Goal: Task Accomplishment & Management: Complete application form

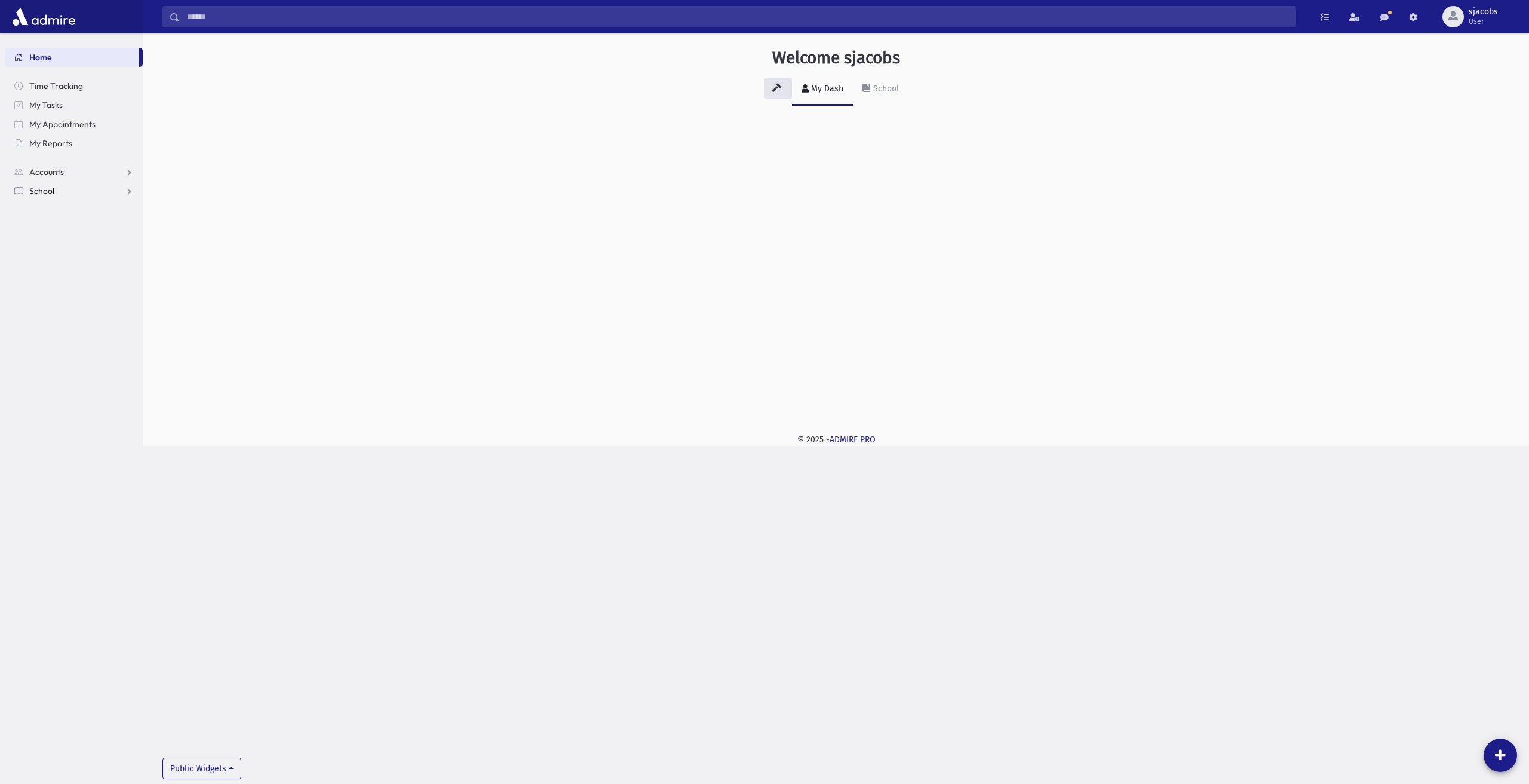
click at [102, 187] on link "School" at bounding box center [74, 191] width 138 height 19
click at [88, 225] on link "Attendance" at bounding box center [74, 229] width 138 height 19
click at [82, 246] on link "Entry" at bounding box center [74, 248] width 138 height 19
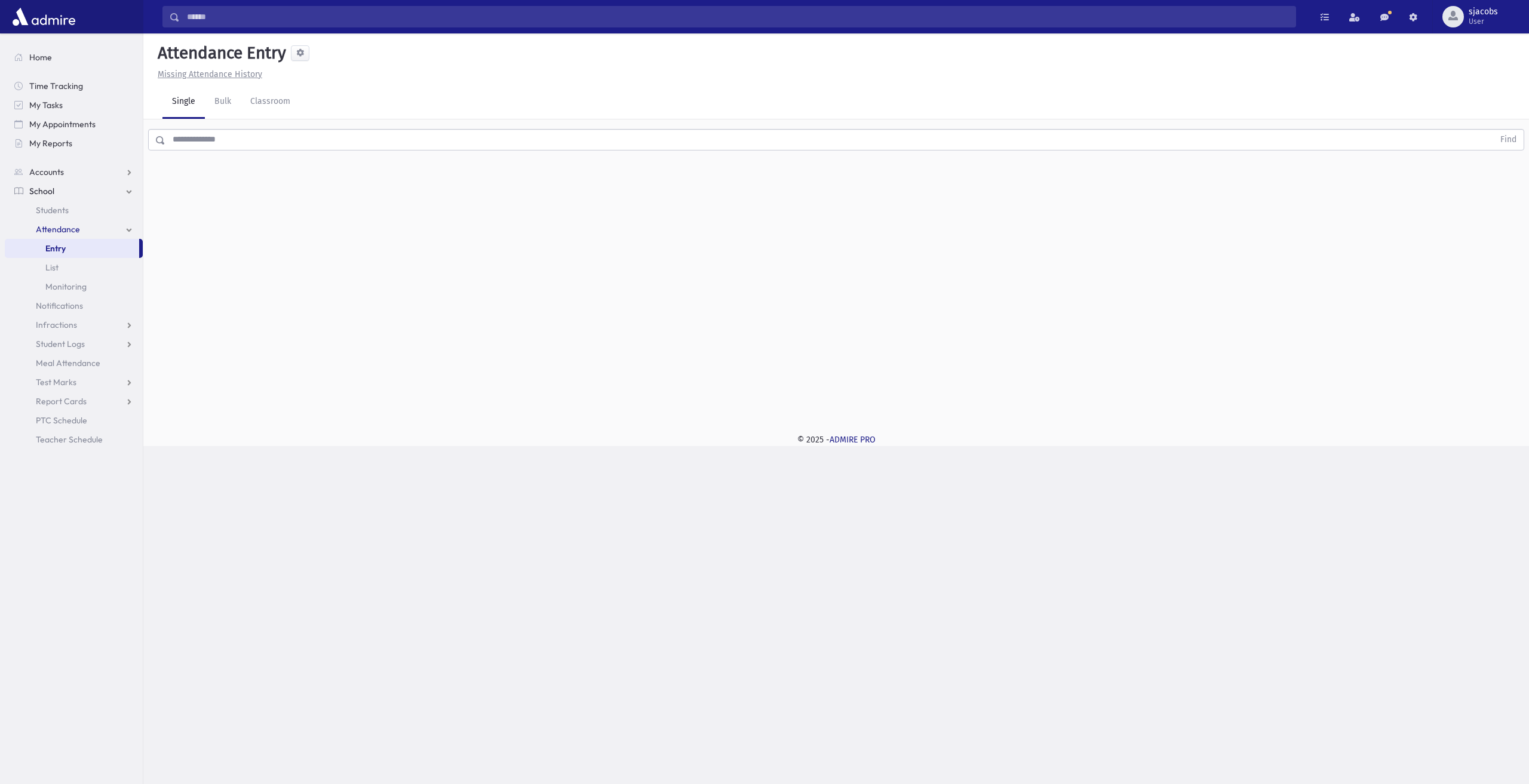
click at [255, 147] on input "text" at bounding box center [829, 139] width 1328 height 21
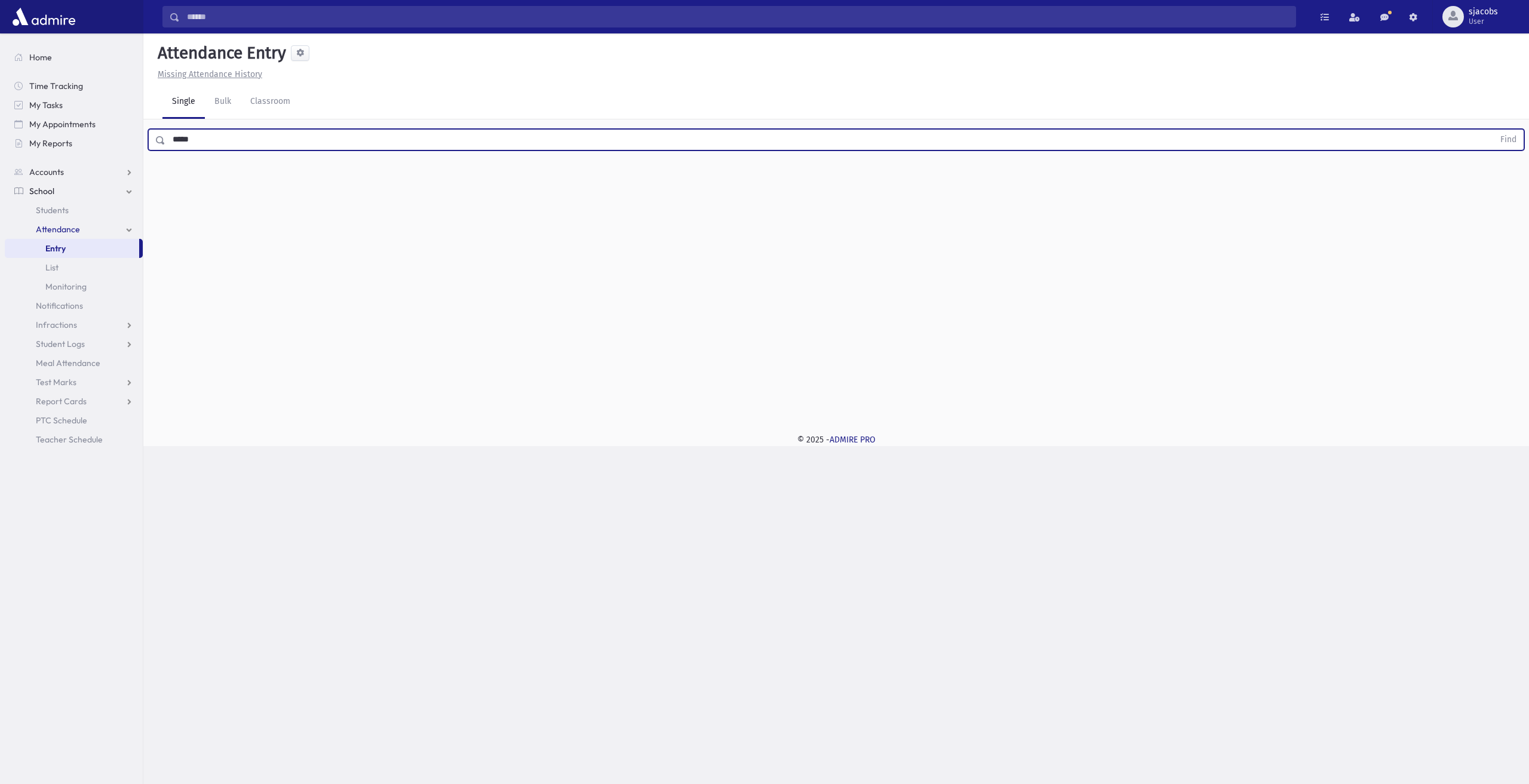
type input "*****"
click at [1493, 130] on button "Find" at bounding box center [1508, 140] width 31 height 21
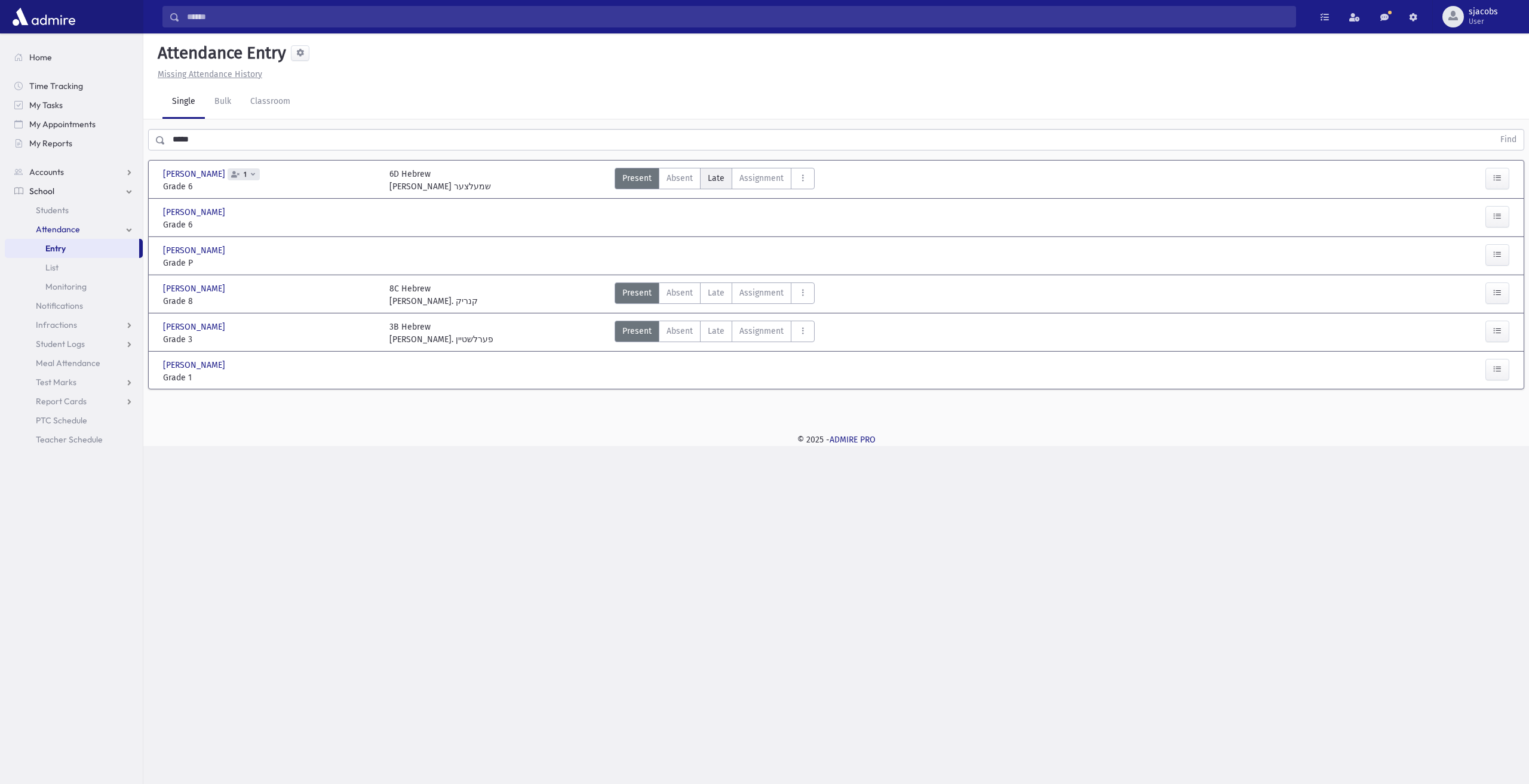
click at [722, 177] on label "Late Late" at bounding box center [716, 178] width 32 height 21
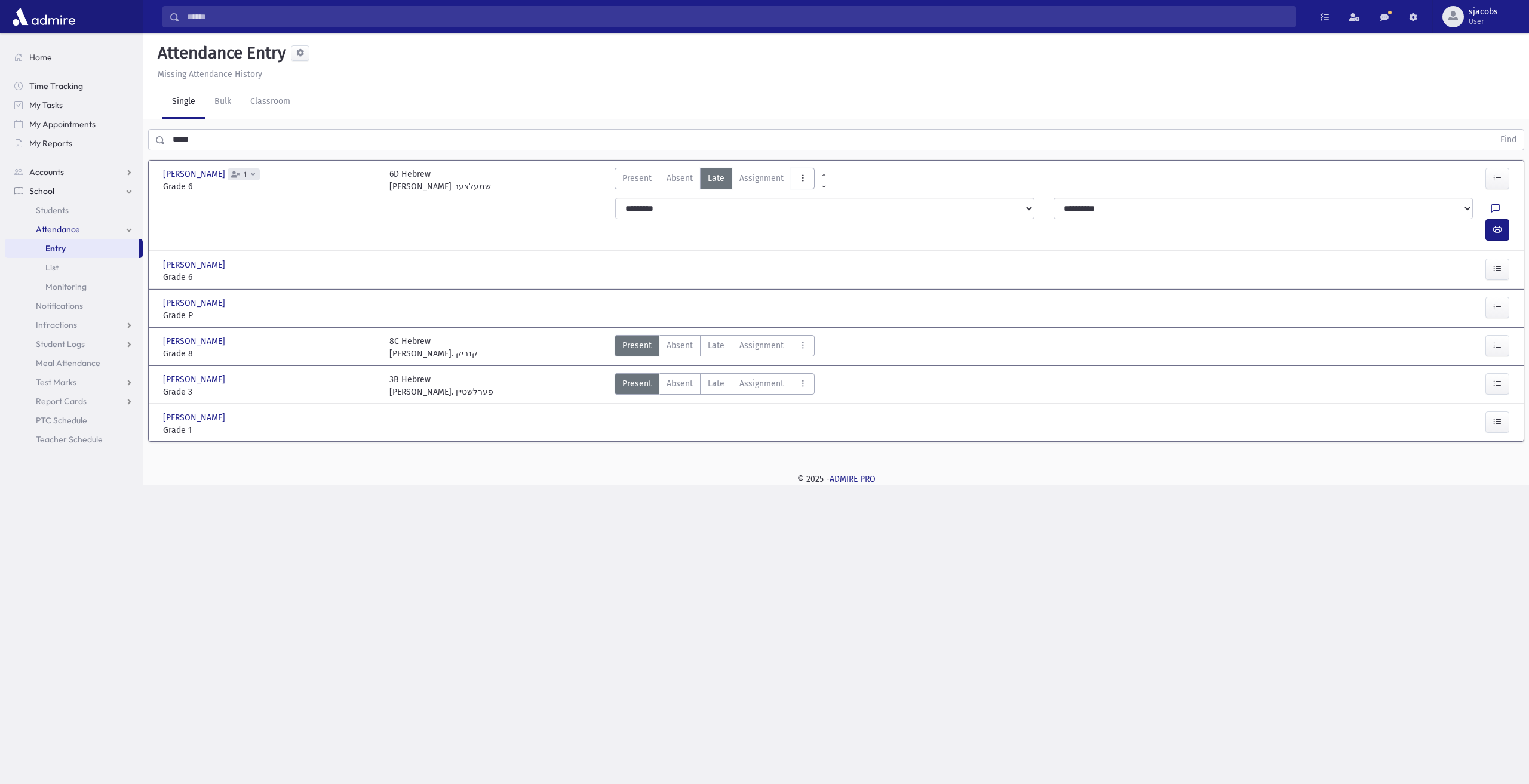
click at [799, 180] on icon "AttTypes" at bounding box center [803, 179] width 9 height 10
click at [845, 334] on span "late to class" at bounding box center [846, 339] width 92 height 13
click at [1491, 219] on button "button" at bounding box center [1497, 229] width 24 height 21
